Goal: Find specific page/section: Find specific page/section

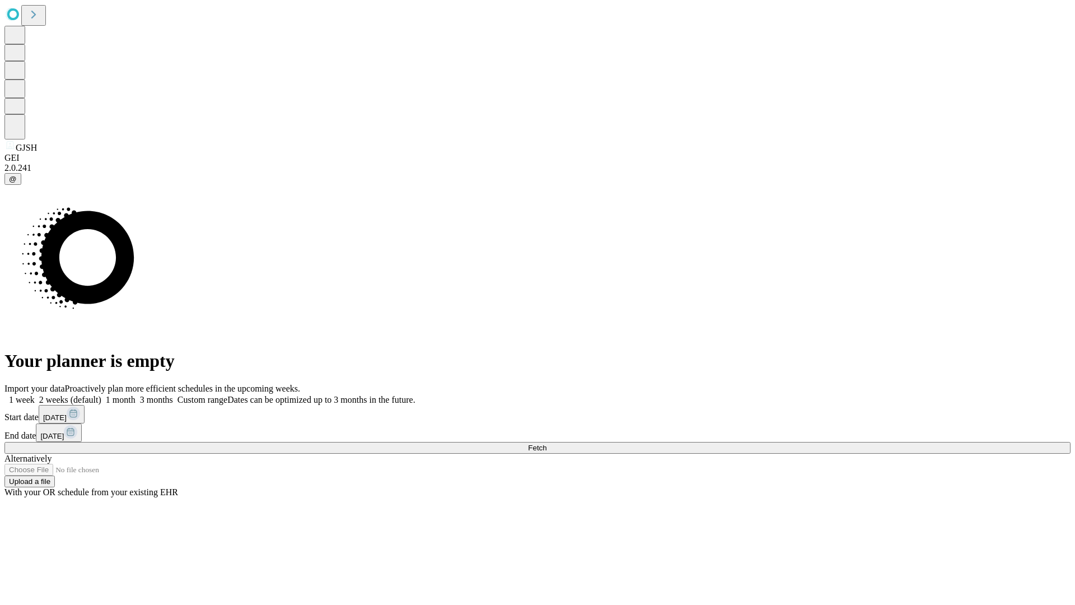
click at [547, 443] on span "Fetch" at bounding box center [537, 447] width 18 height 8
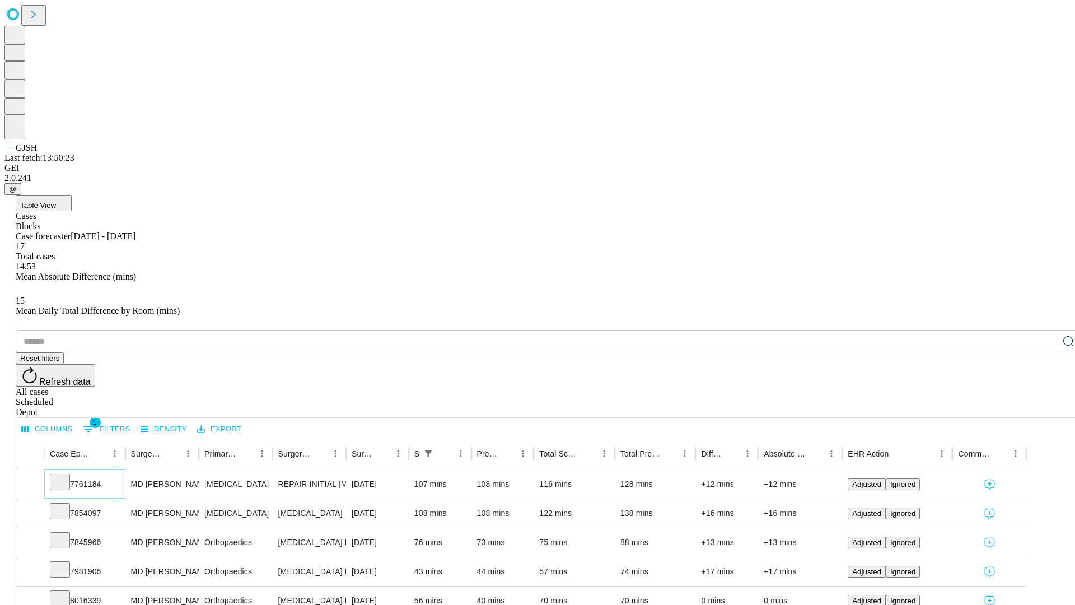
click at [66, 475] on icon at bounding box center [59, 480] width 11 height 11
